Goal: Task Accomplishment & Management: Use online tool/utility

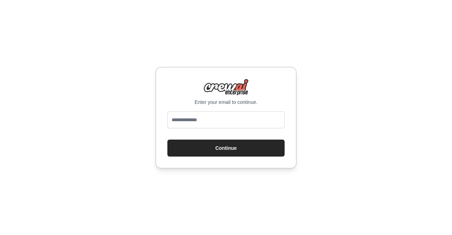
click at [186, 121] on input "email" at bounding box center [225, 119] width 117 height 17
type input "**********"
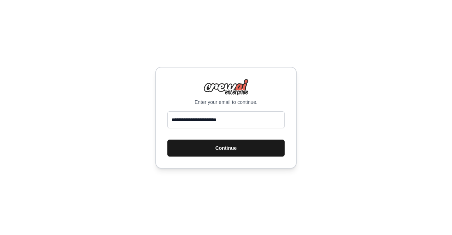
click at [207, 146] on button "Continue" at bounding box center [225, 147] width 117 height 17
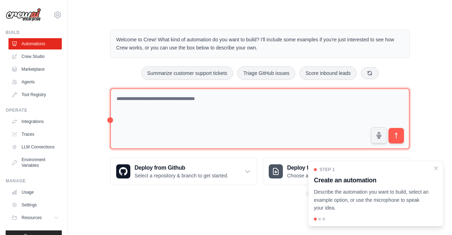
click at [334, 107] on textarea at bounding box center [259, 118] width 299 height 61
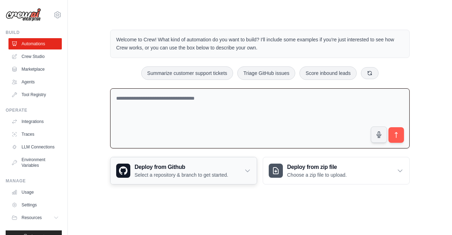
click at [198, 170] on h3 "Deploy from Github" at bounding box center [180, 167] width 93 height 8
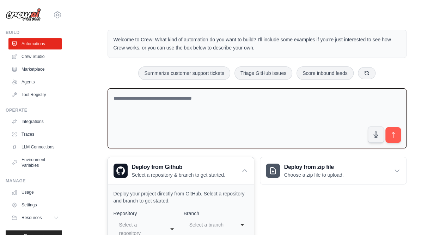
scroll to position [156, 0]
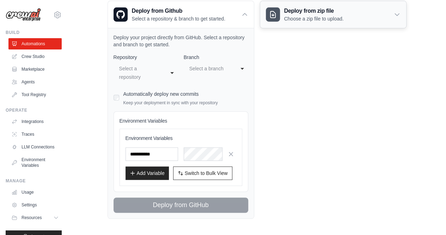
click at [326, 14] on h3 "Deploy from zip file" at bounding box center [314, 11] width 60 height 8
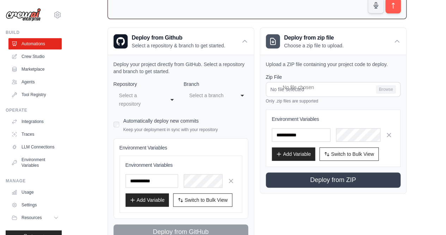
scroll to position [85, 0]
